Goal: Find specific page/section: Find specific page/section

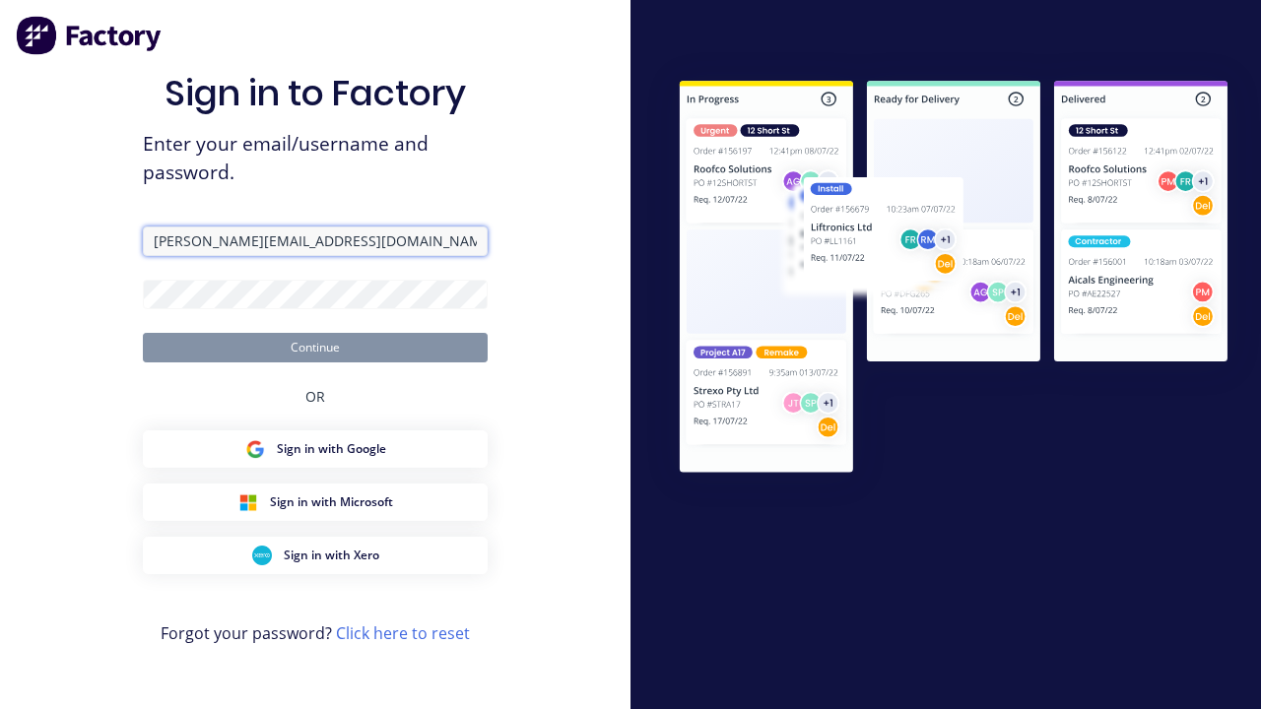
type input "[PERSON_NAME][EMAIL_ADDRESS][DOMAIN_NAME]"
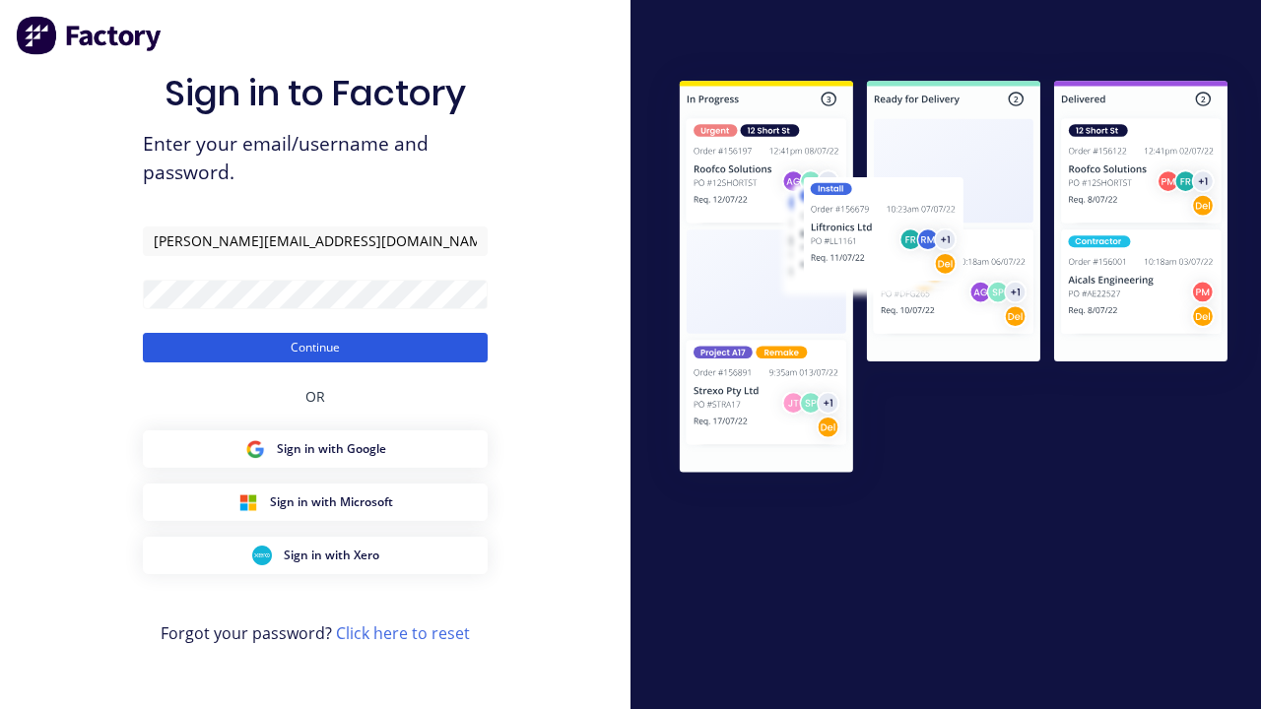
click at [315, 347] on button "Continue" at bounding box center [315, 348] width 345 height 30
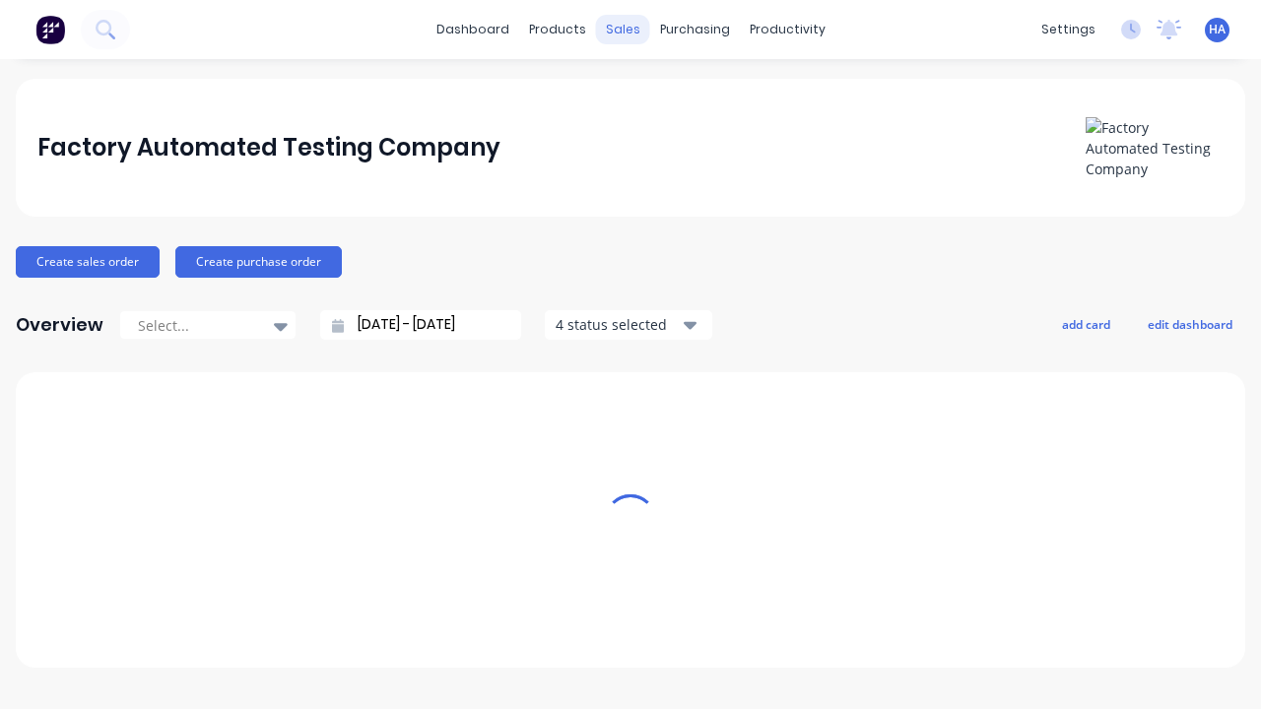
click at [622, 30] on div "sales" at bounding box center [623, 30] width 54 height 30
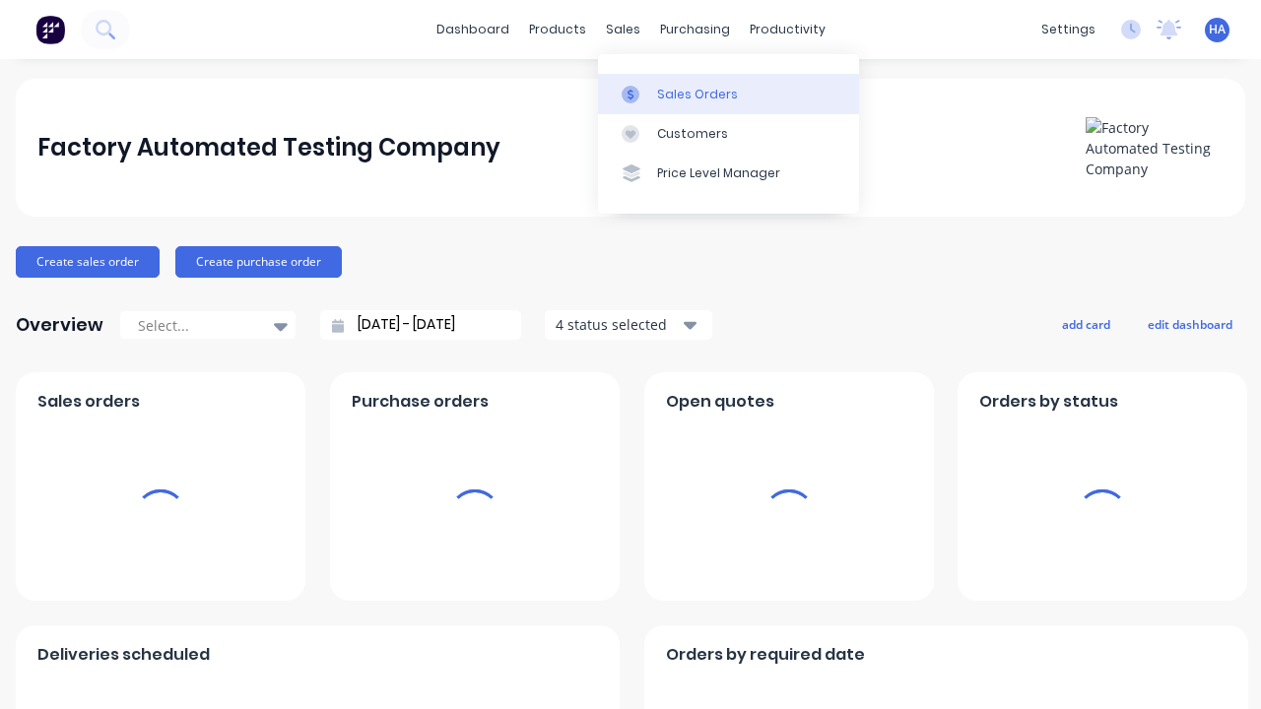
click at [728, 94] on div "Sales Orders" at bounding box center [697, 95] width 81 height 18
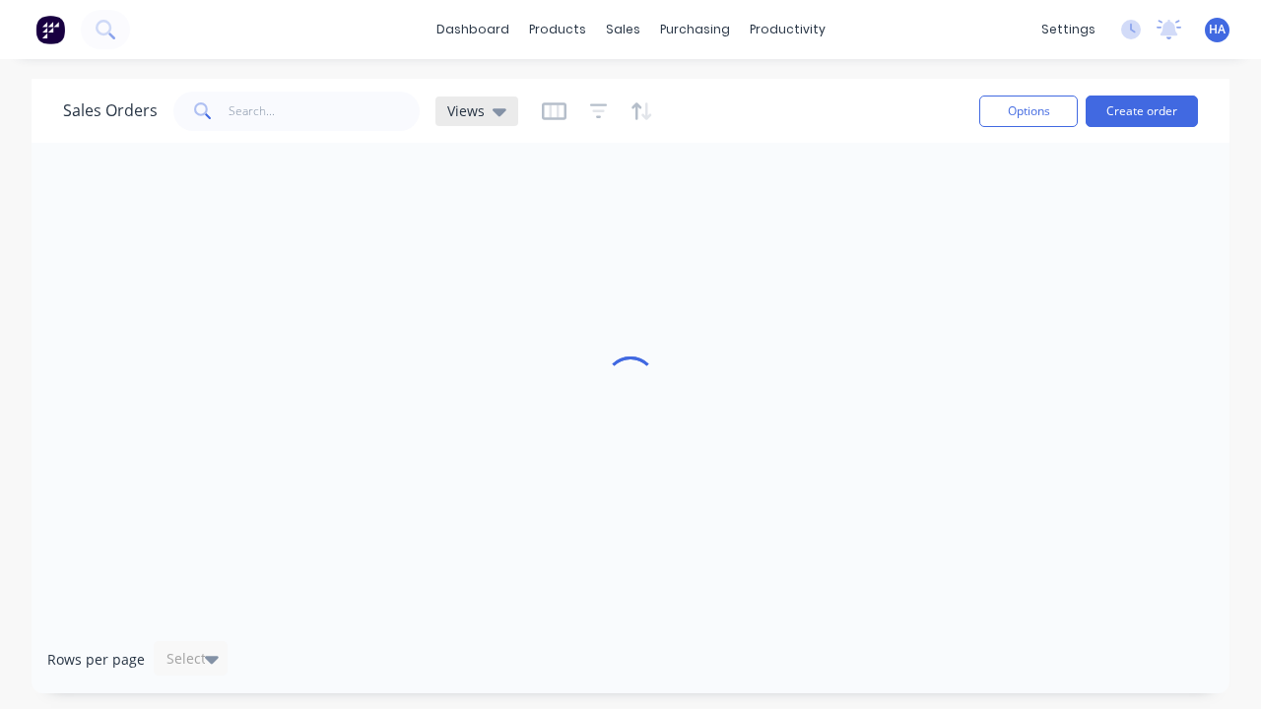
click at [496, 111] on icon at bounding box center [499, 112] width 14 height 8
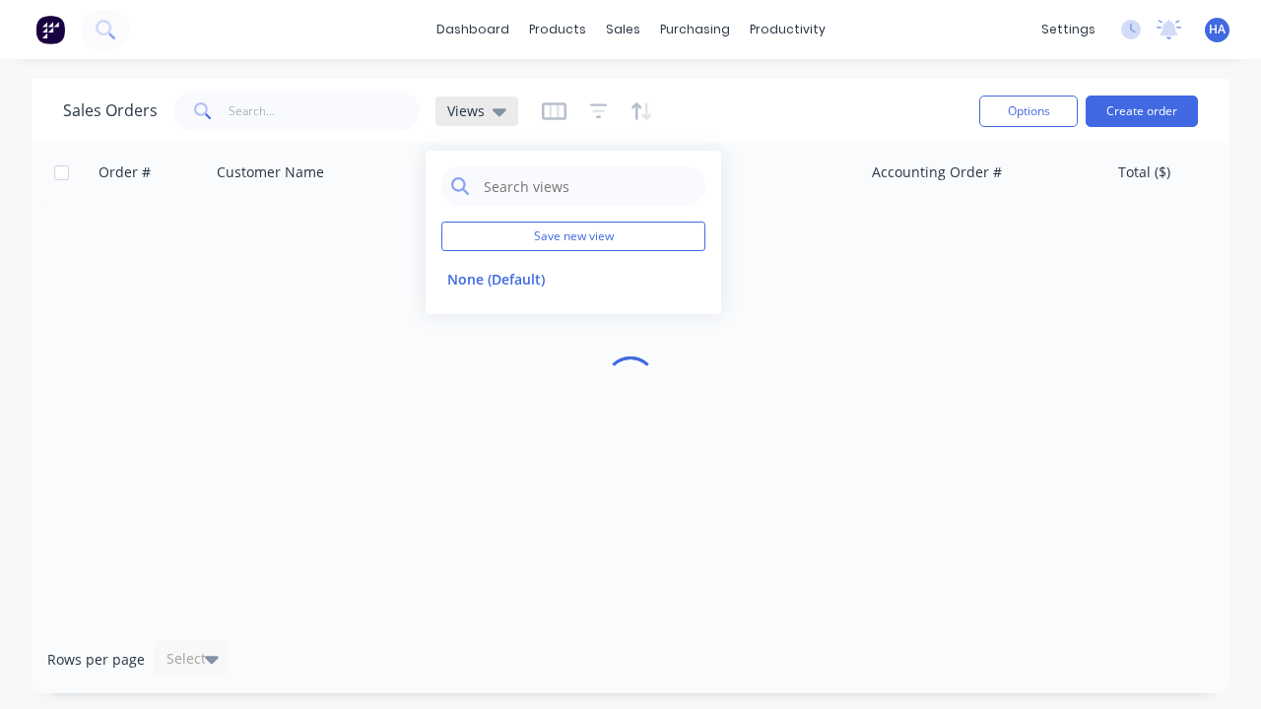
click at [496, 111] on icon at bounding box center [499, 112] width 14 height 8
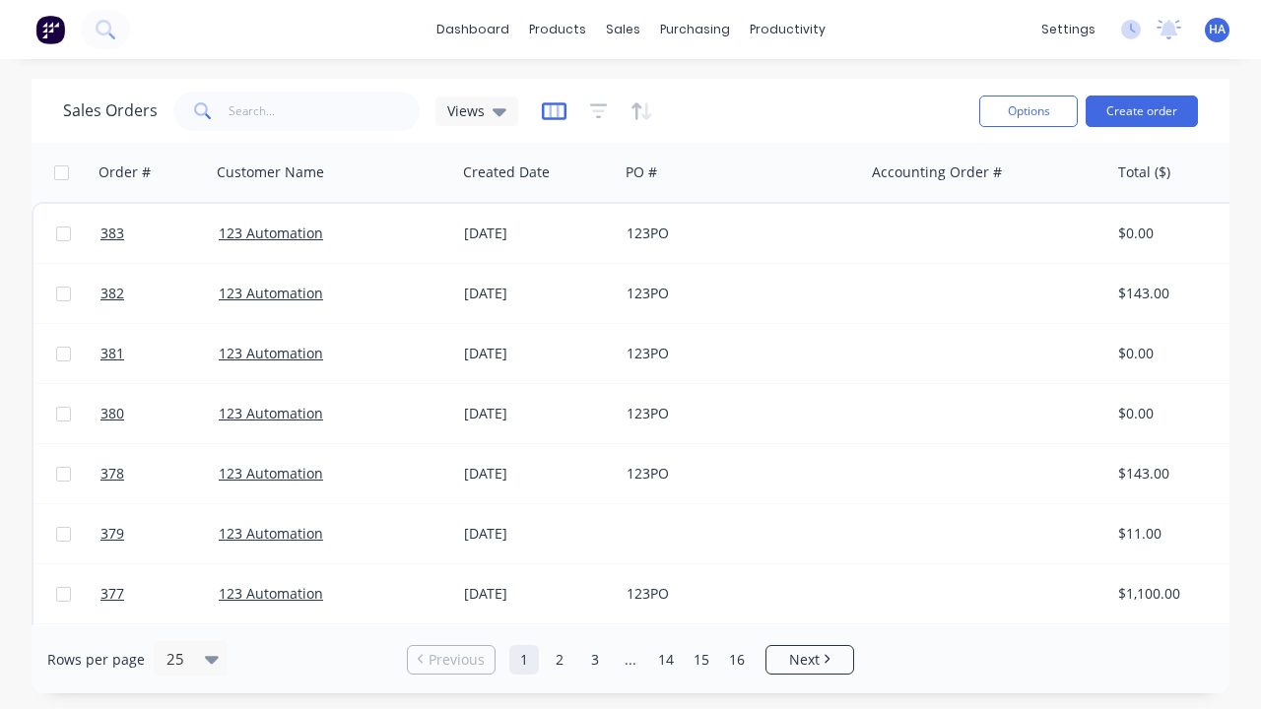
click at [551, 110] on icon "button" at bounding box center [554, 111] width 25 height 20
